Goal: Task Accomplishment & Management: Complete application form

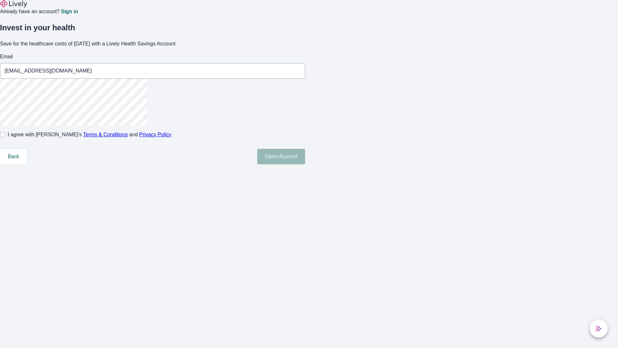
click at [5, 137] on input "I agree with Lively’s Terms & Conditions and Privacy Policy" at bounding box center [2, 134] width 5 height 5
checkbox input "true"
click at [305, 164] on button "Open Account" at bounding box center [281, 156] width 48 height 15
type input "[EMAIL_ADDRESS][DOMAIN_NAME]"
click at [5, 137] on input "I agree with Lively’s Terms & Conditions and Privacy Policy" at bounding box center [2, 134] width 5 height 5
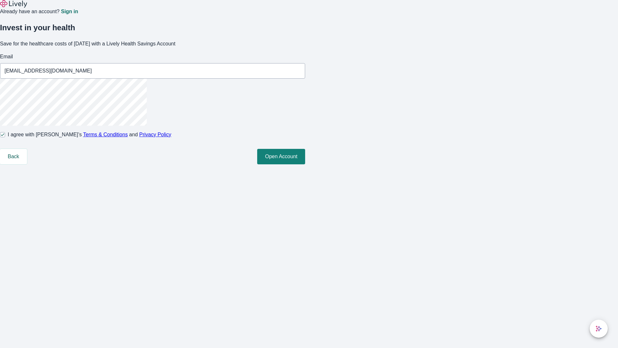
checkbox input "false"
type input "[EMAIL_ADDRESS][DOMAIN_NAME]"
click at [5, 137] on input "I agree with Lively’s Terms & Conditions and Privacy Policy" at bounding box center [2, 134] width 5 height 5
checkbox input "true"
click at [305, 164] on button "Open Account" at bounding box center [281, 156] width 48 height 15
